Goal: Task Accomplishment & Management: Use online tool/utility

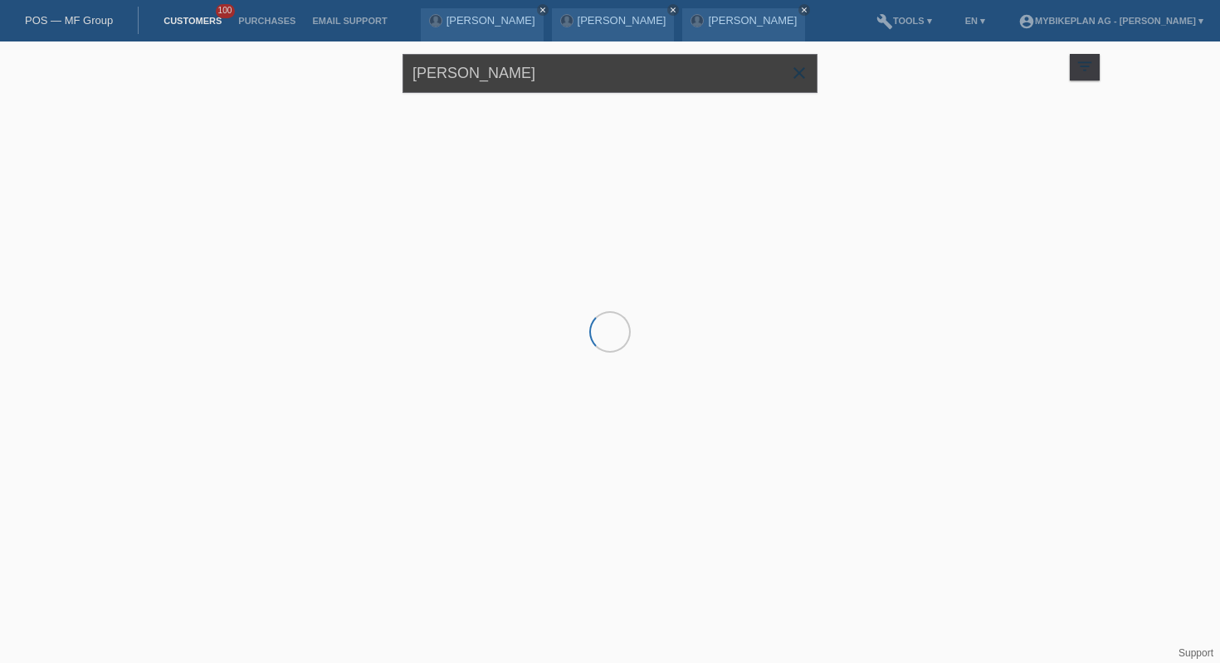
click at [490, 79] on input "[PERSON_NAME]" at bounding box center [609, 73] width 415 height 39
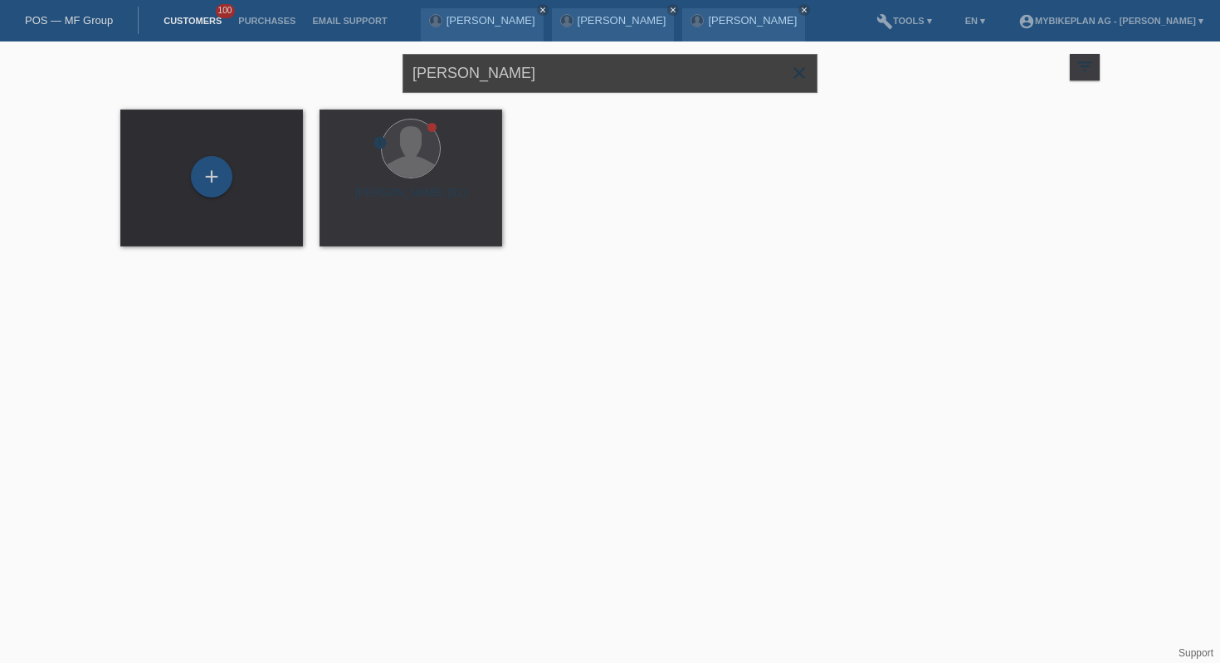
click at [490, 79] on input "lukas fabian" at bounding box center [609, 73] width 415 height 39
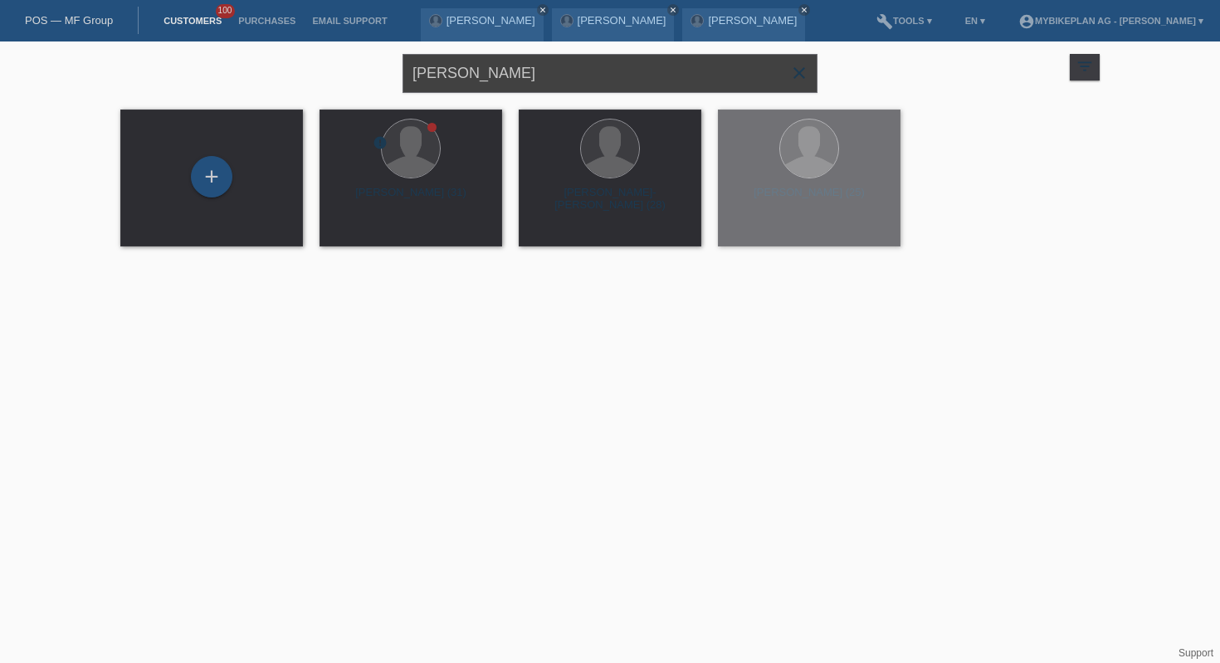
click at [490, 79] on input "lukas fabian" at bounding box center [609, 73] width 415 height 39
paste input "Enrico Gressman"
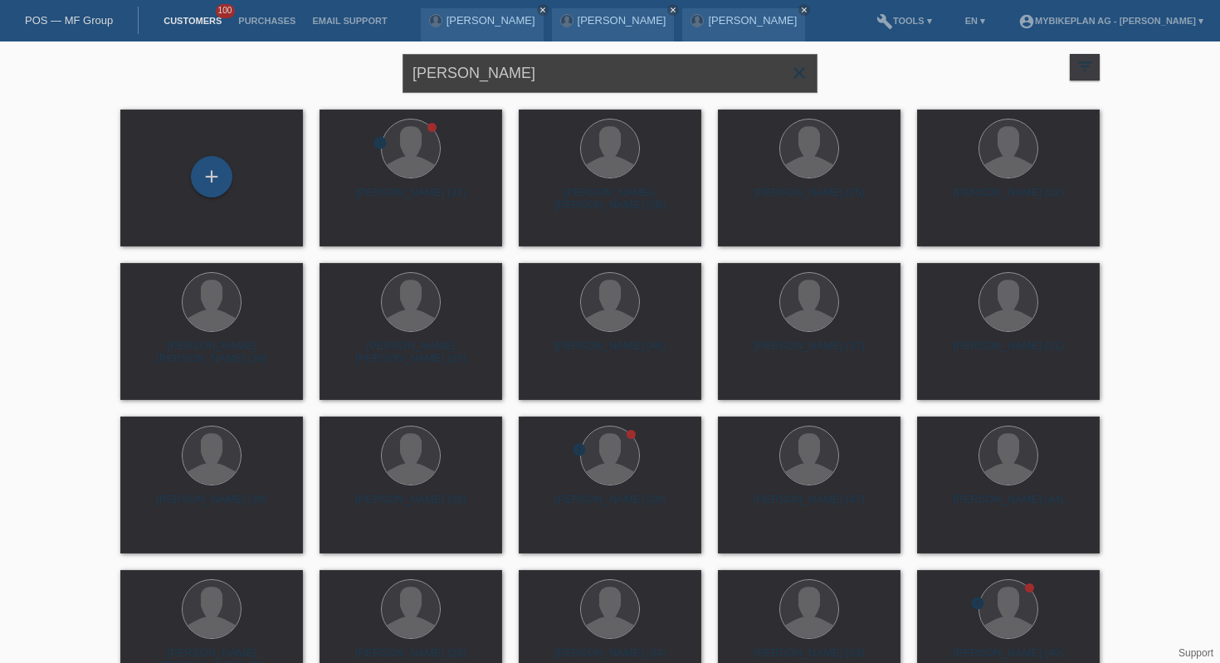
type input "[PERSON_NAME]"
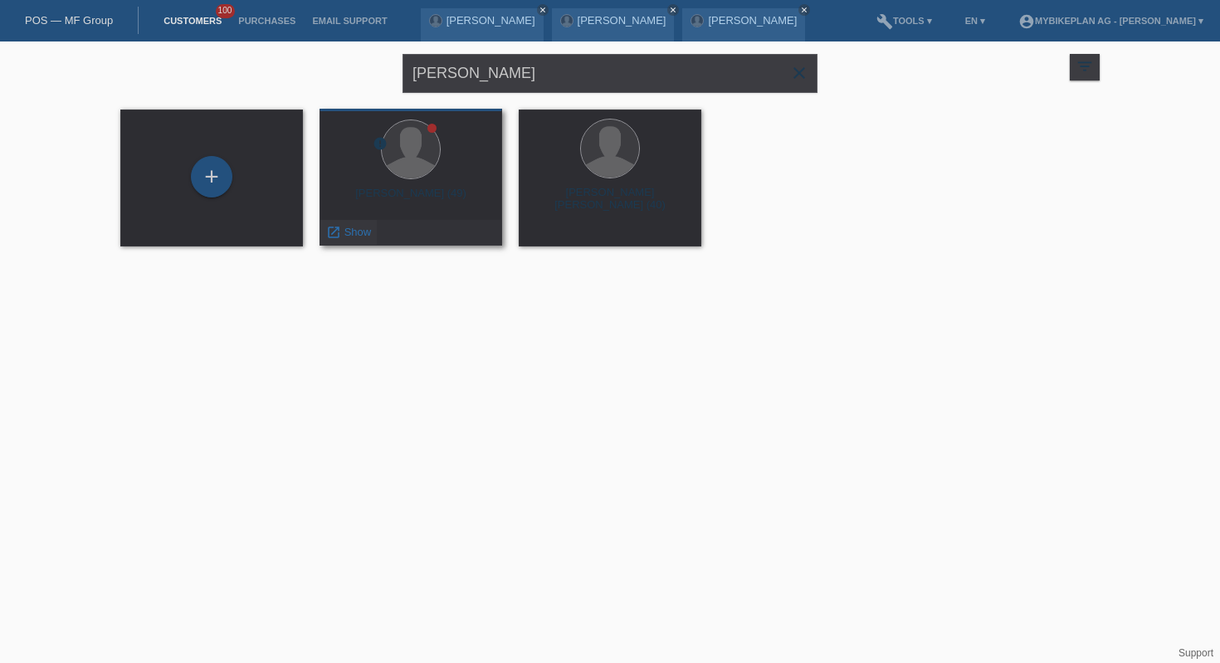
click at [358, 236] on span "Show" at bounding box center [357, 232] width 27 height 12
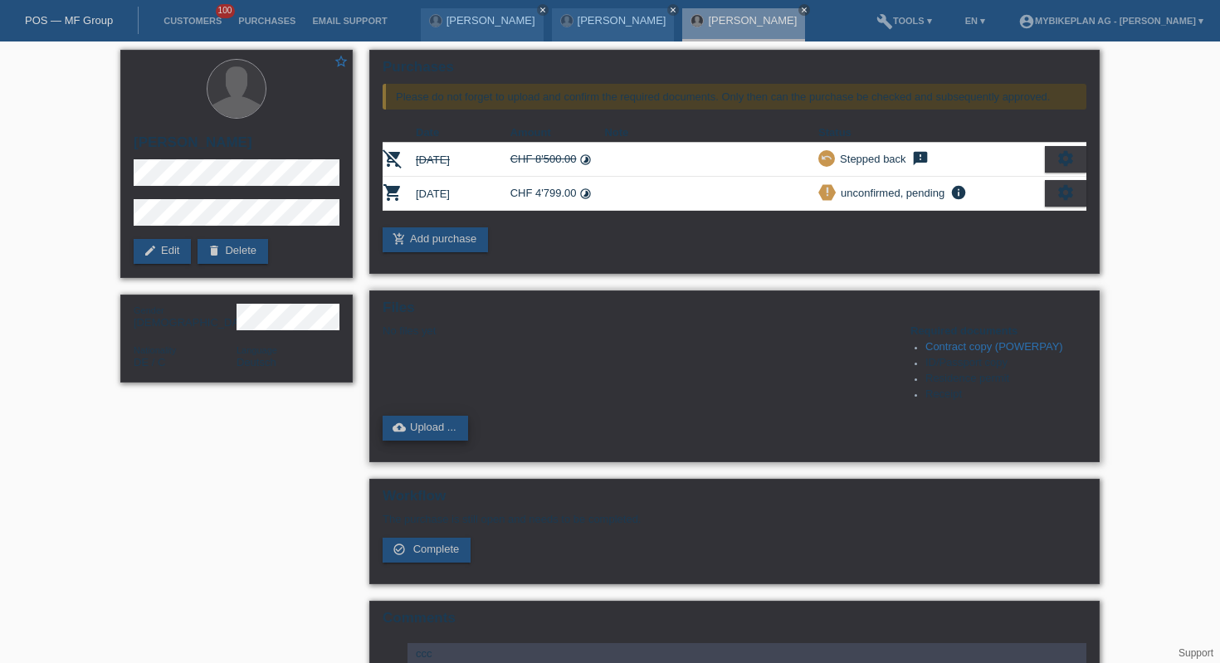
click at [444, 431] on link "cloud_upload Upload ..." at bounding box center [425, 428] width 85 height 25
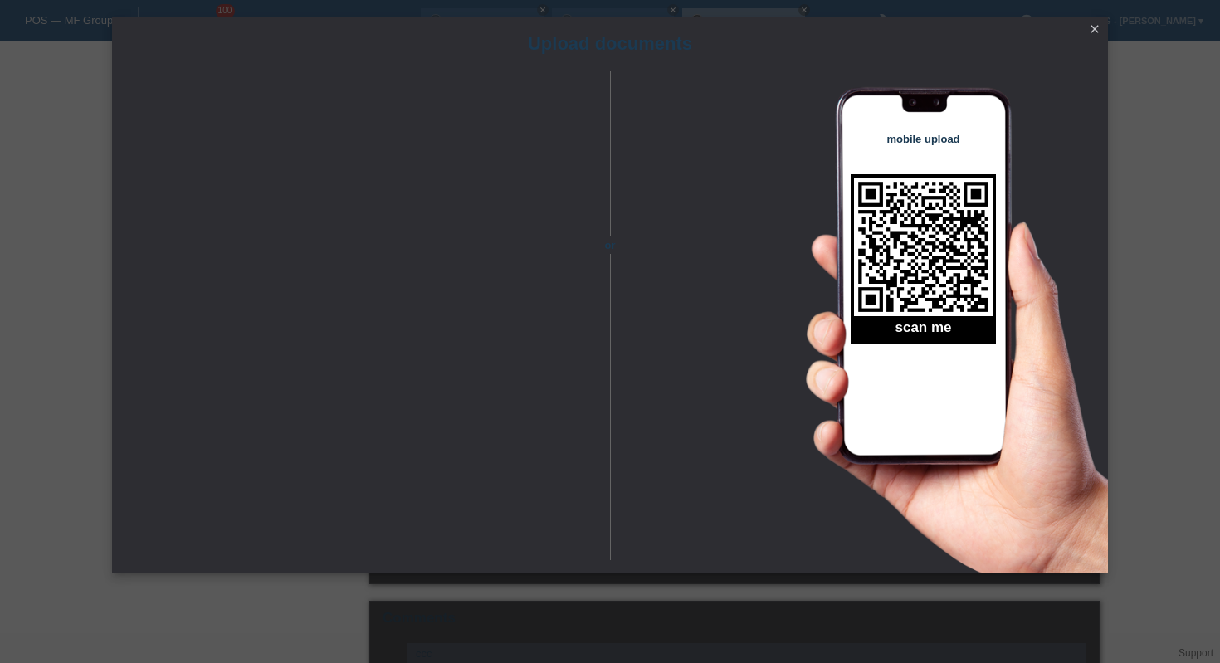
click at [1090, 32] on icon "close" at bounding box center [1094, 28] width 13 height 13
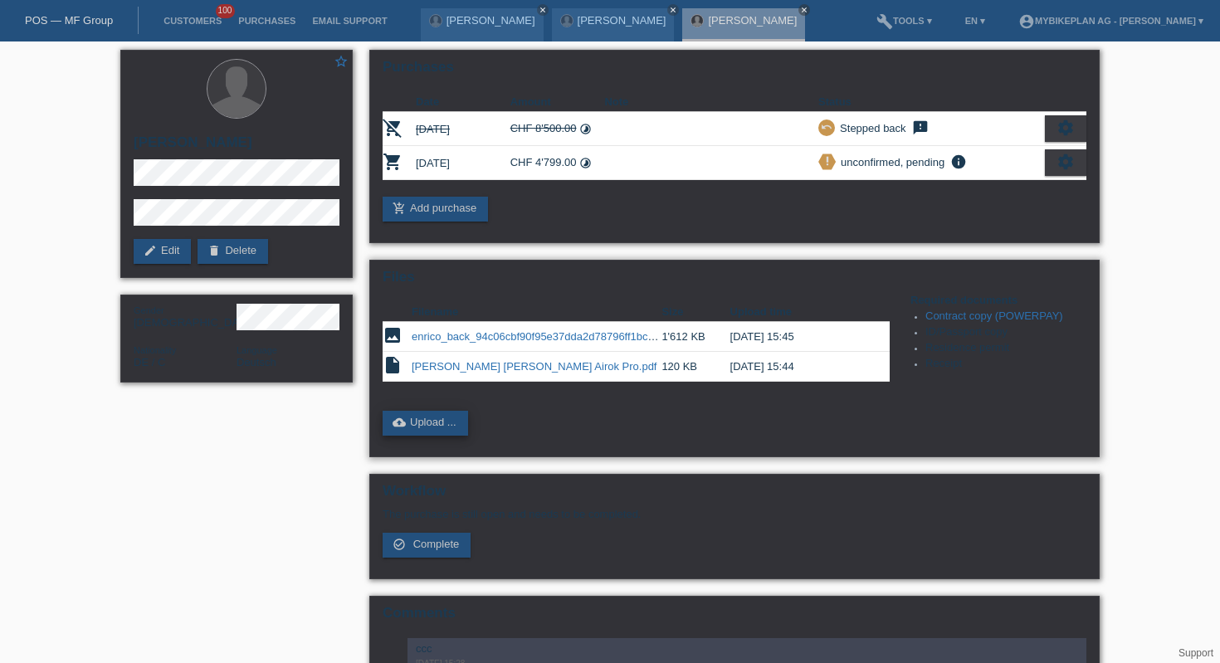
click at [431, 429] on link "cloud_upload Upload ..." at bounding box center [425, 423] width 85 height 25
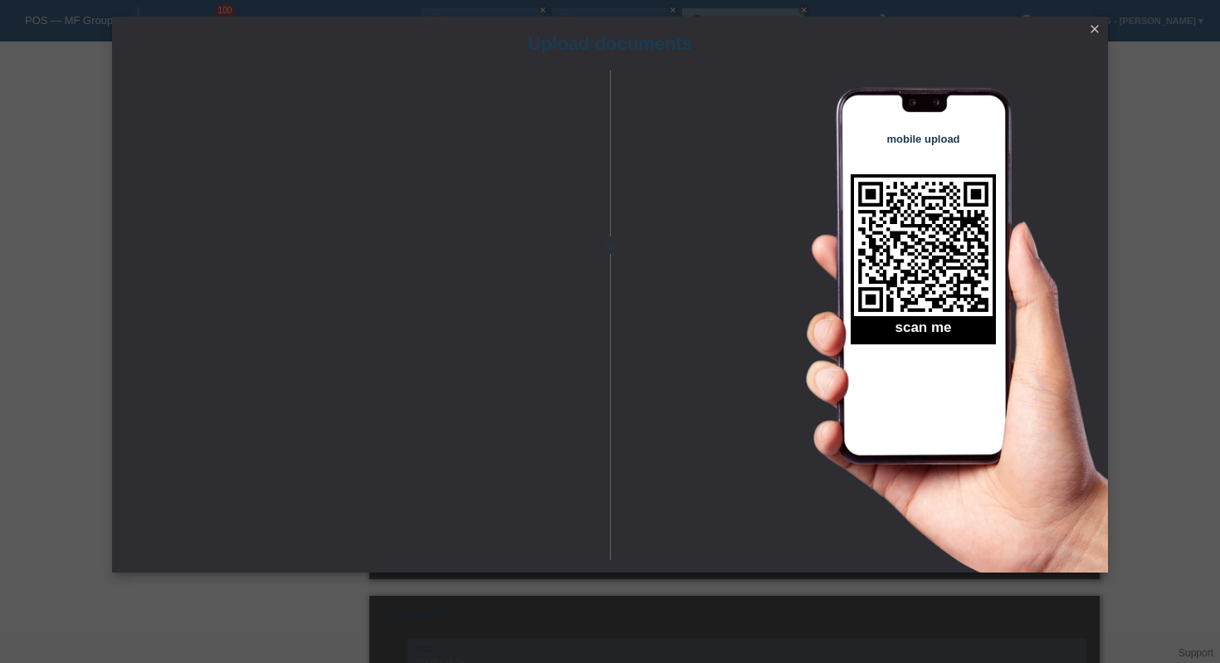
click at [1094, 28] on icon "close" at bounding box center [1094, 28] width 13 height 13
